Goal: Use online tool/utility: Utilize a website feature to perform a specific function

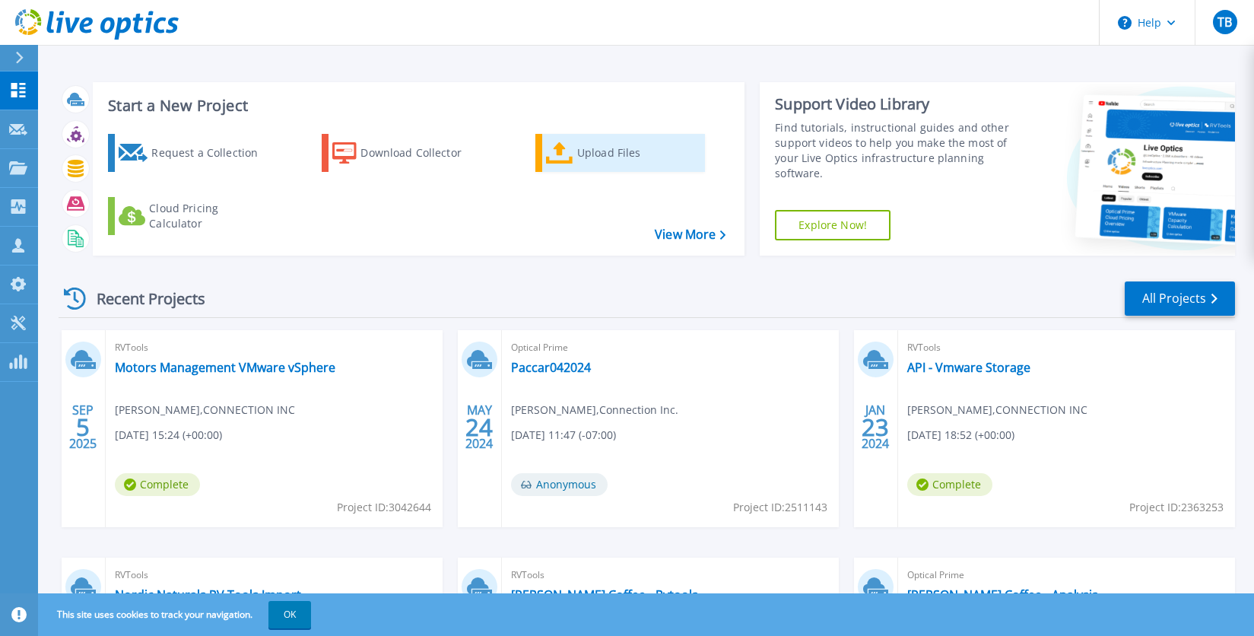
click at [581, 154] on div "Upload Files" at bounding box center [638, 153] width 122 height 30
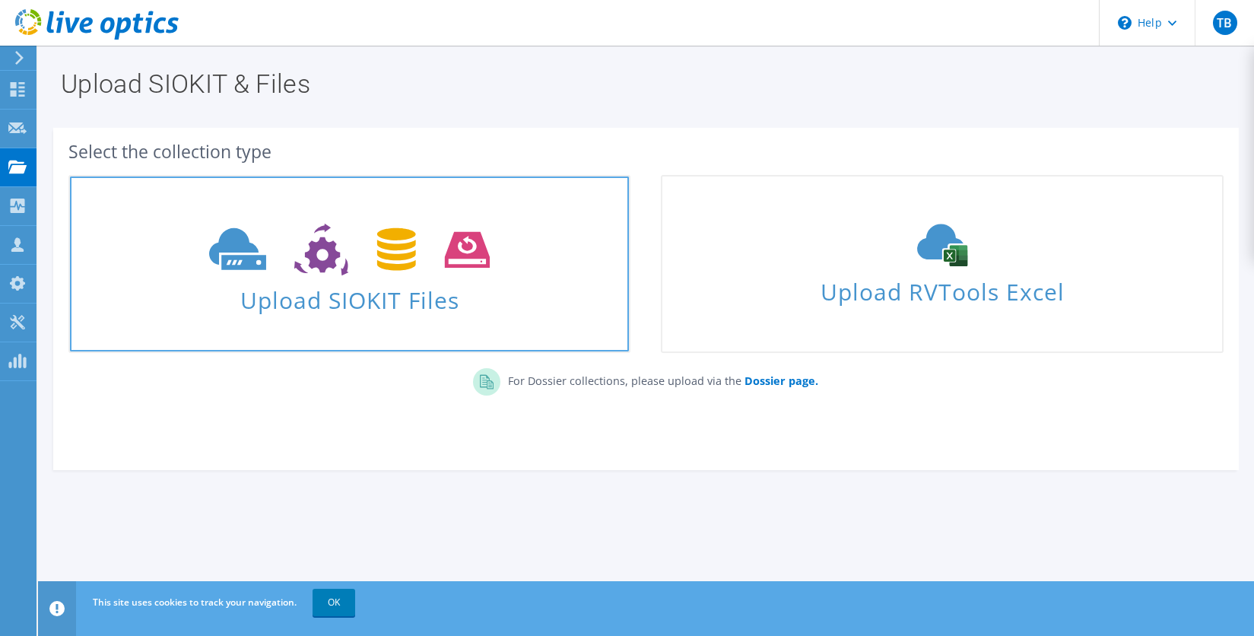
click at [374, 303] on span "Upload SIOKIT Files" at bounding box center [349, 295] width 559 height 33
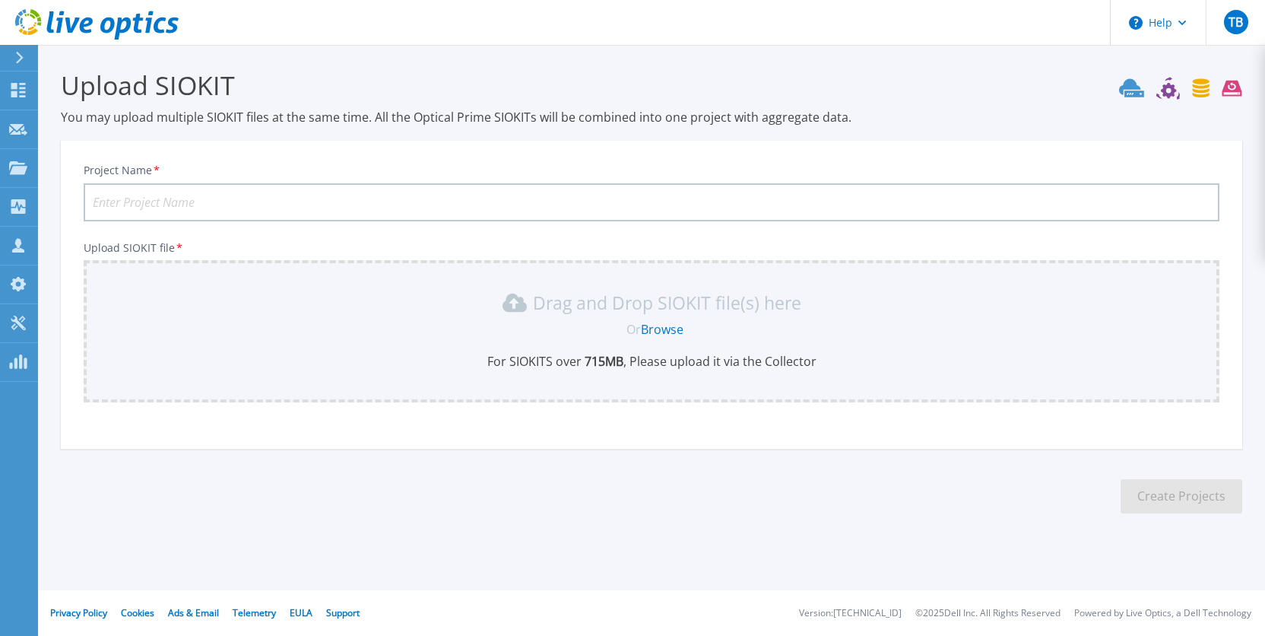
click at [222, 209] on input "Project Name *" at bounding box center [652, 202] width 1136 height 38
type input "MSI VMware Renewal"
click at [674, 328] on link "Browse" at bounding box center [662, 329] width 43 height 17
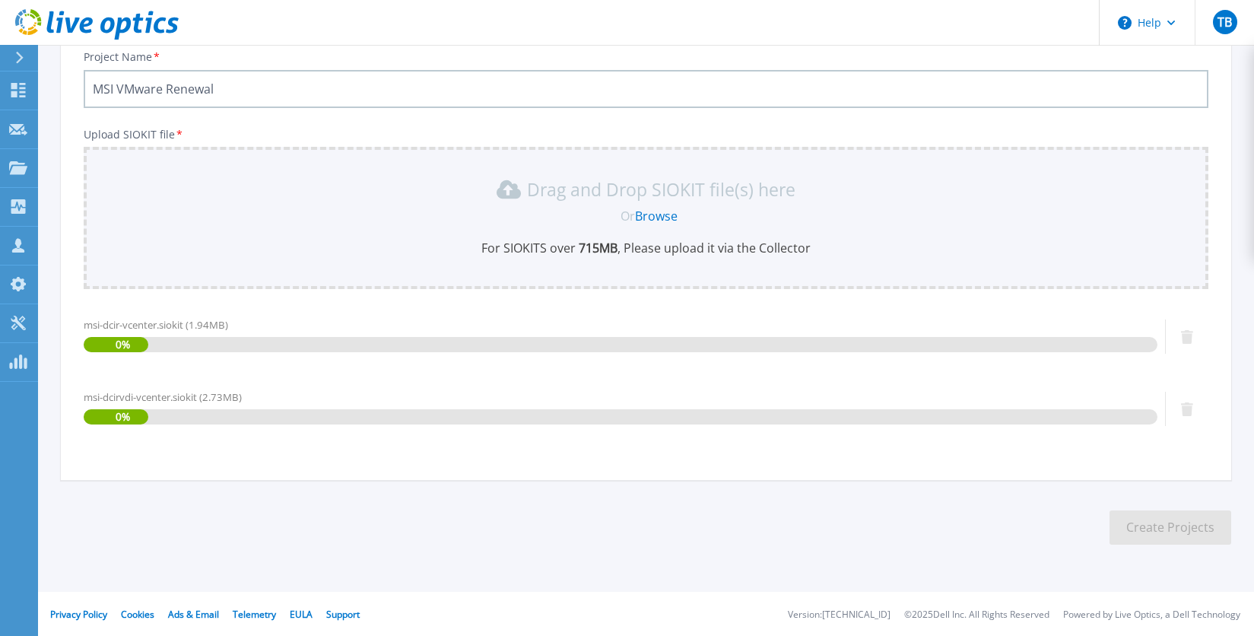
scroll to position [115, 0]
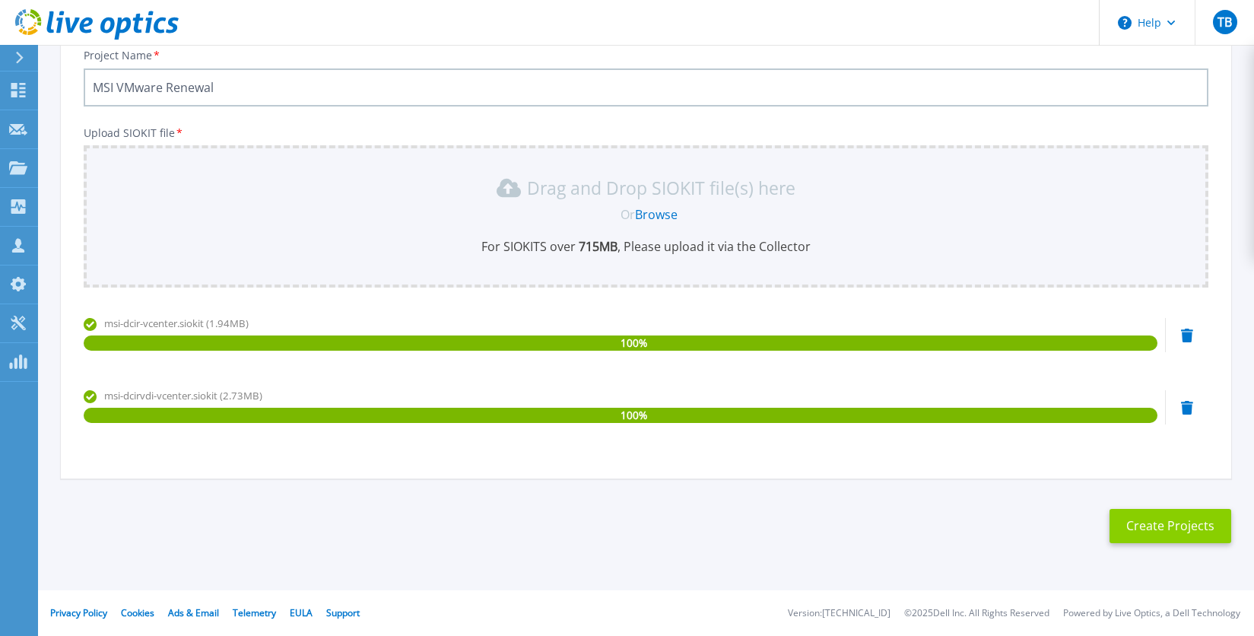
click at [1152, 518] on button "Create Projects" at bounding box center [1170, 526] width 122 height 34
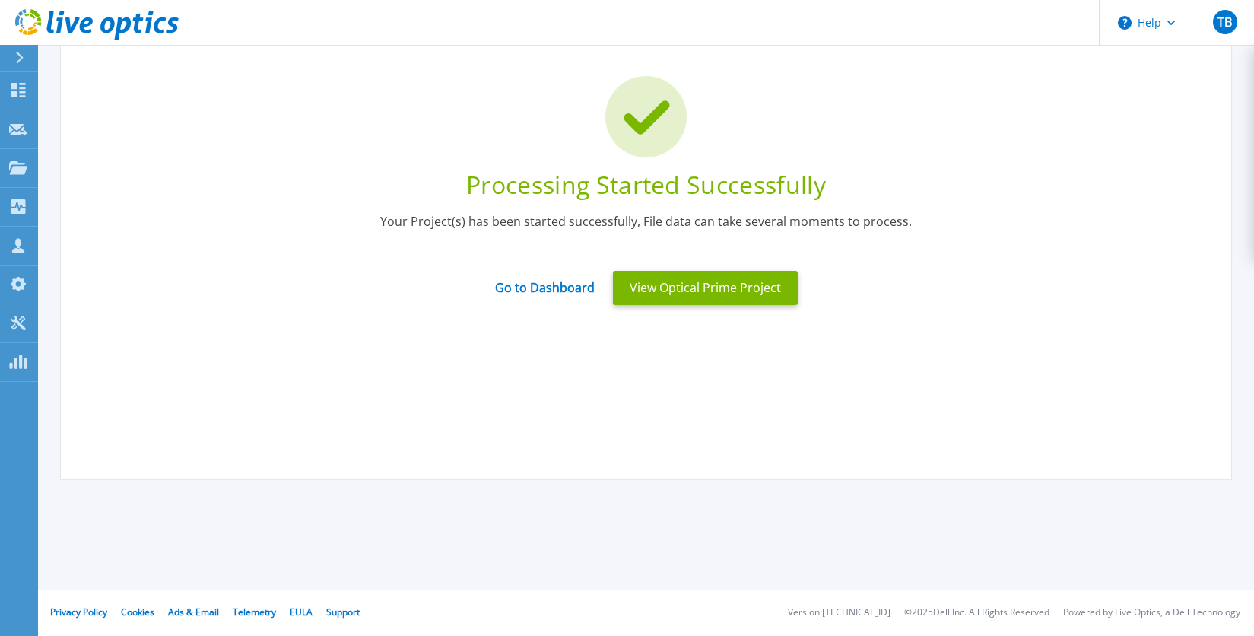
scroll to position [87, 0]
click at [705, 287] on button "View Optical Prime Project" at bounding box center [705, 288] width 185 height 34
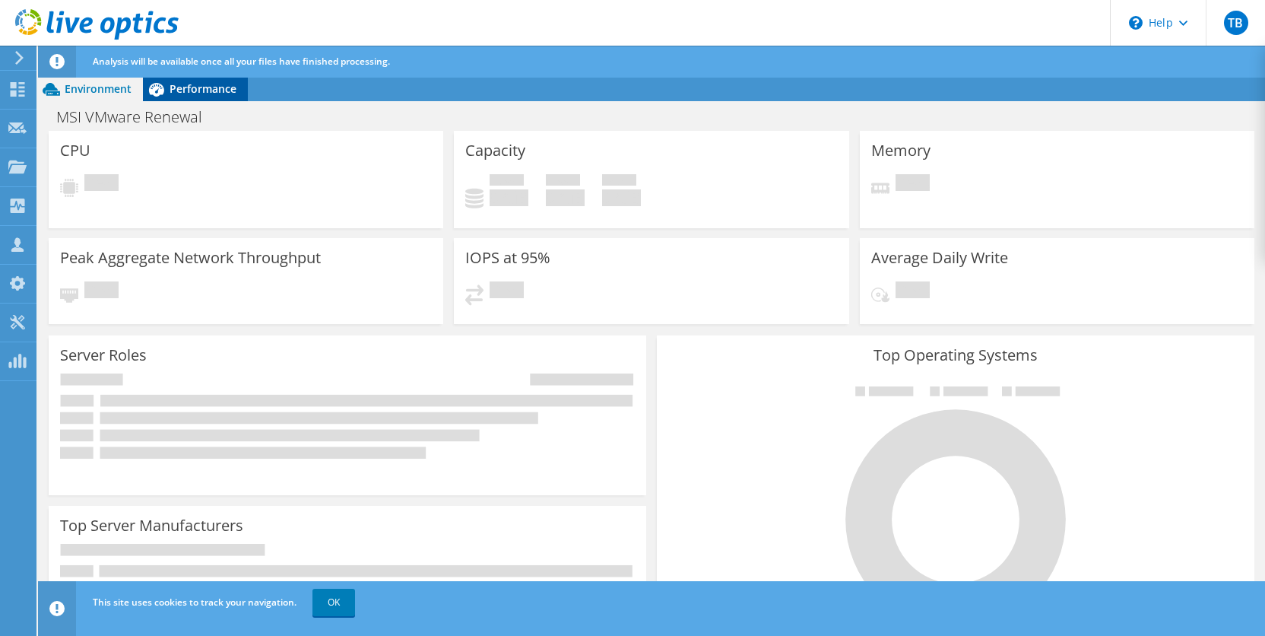
click at [215, 87] on span "Performance" at bounding box center [203, 88] width 67 height 14
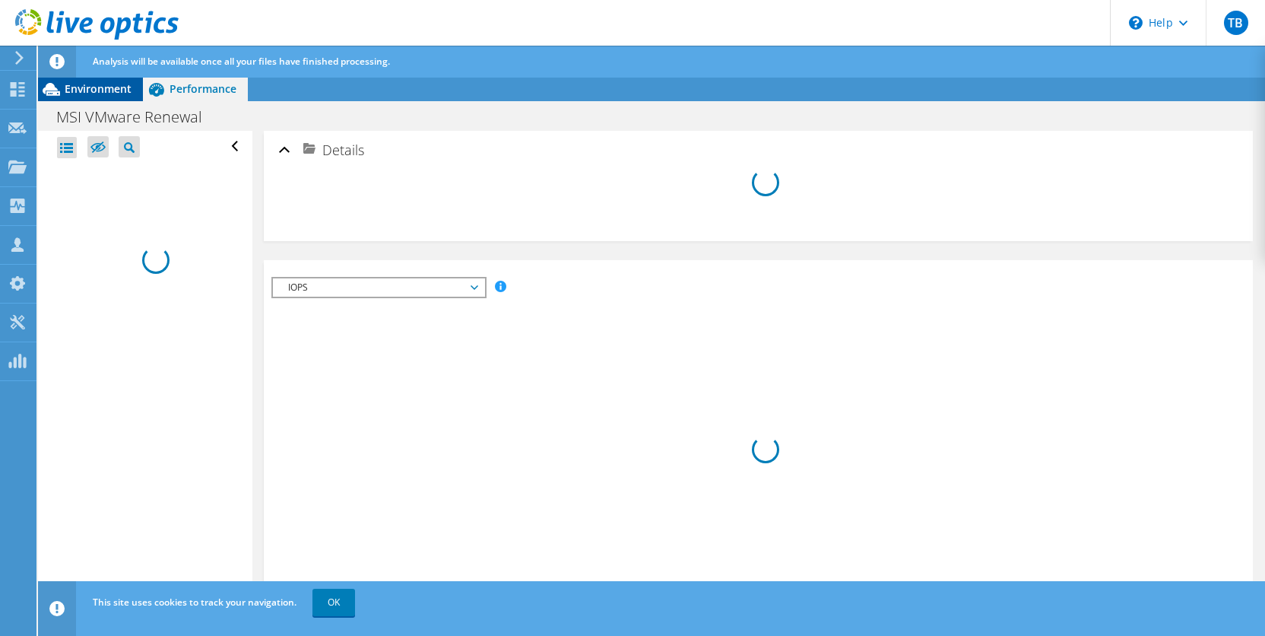
click at [116, 90] on span "Environment" at bounding box center [98, 88] width 67 height 14
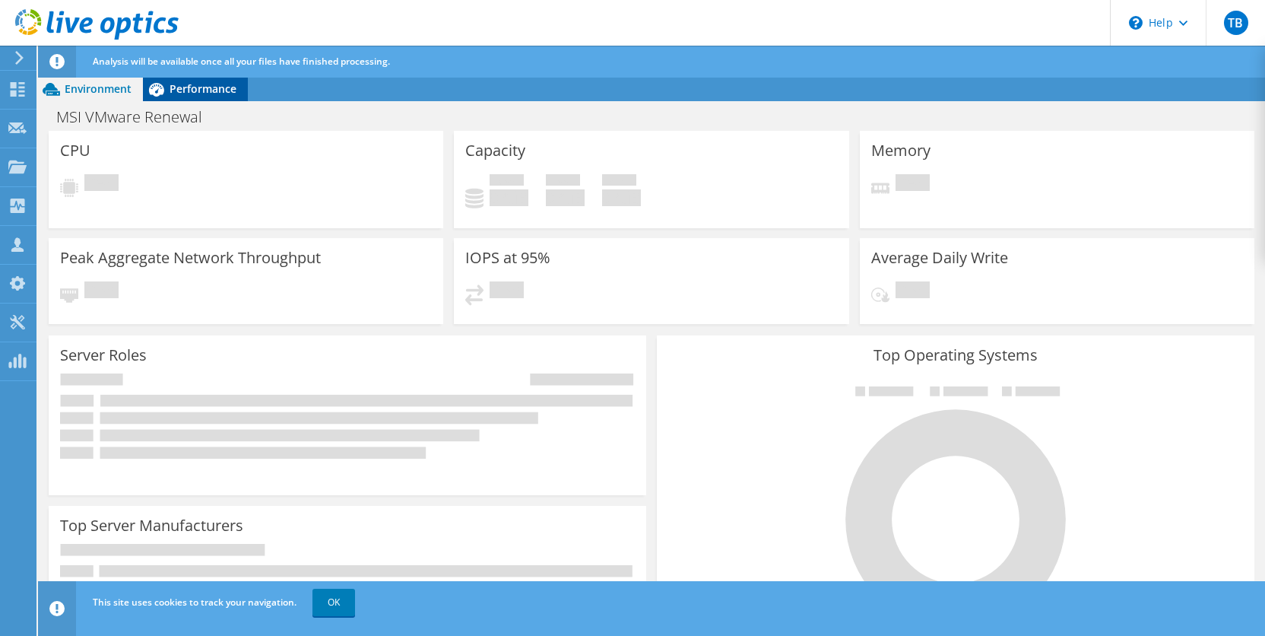
click at [196, 92] on span "Performance" at bounding box center [203, 88] width 67 height 14
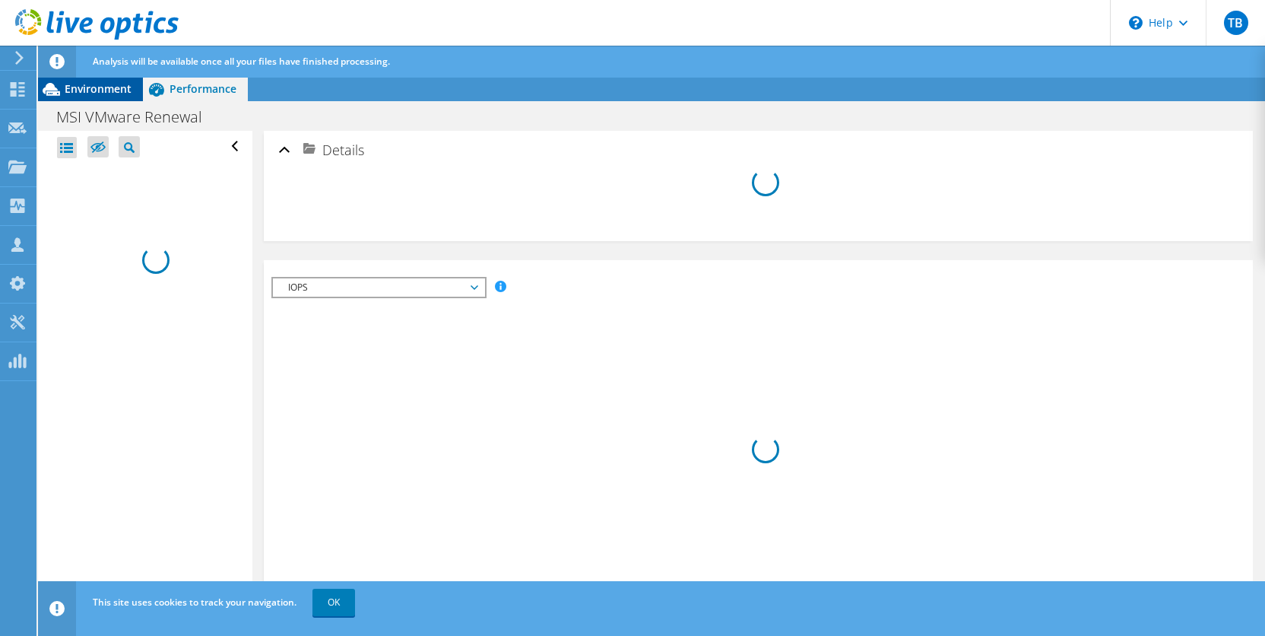
click at [106, 88] on span "Environment" at bounding box center [98, 88] width 67 height 14
